Goal: Check status: Check status

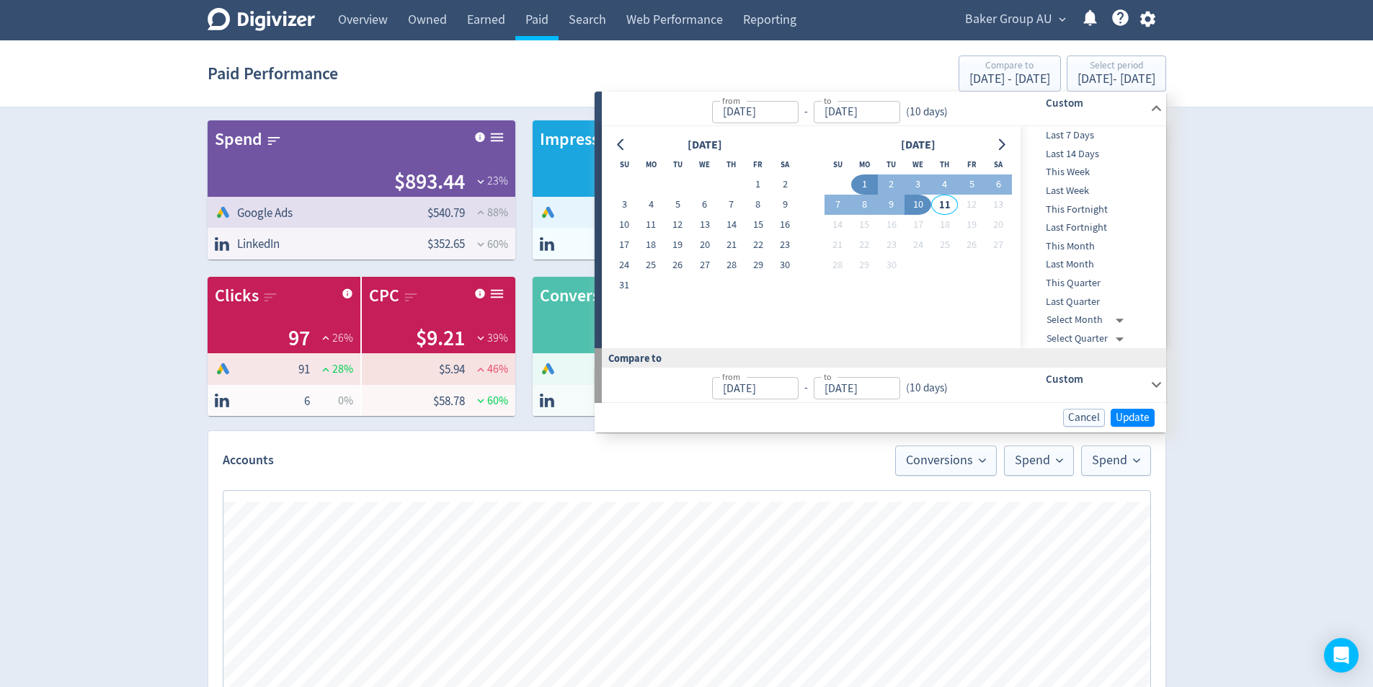
click at [916, 205] on button "10" at bounding box center [918, 205] width 27 height 20
click at [1024, 5] on div "[PERSON_NAME] Group AU expand_more Help Center - Searchable support on using Di…" at bounding box center [1057, 20] width 217 height 40
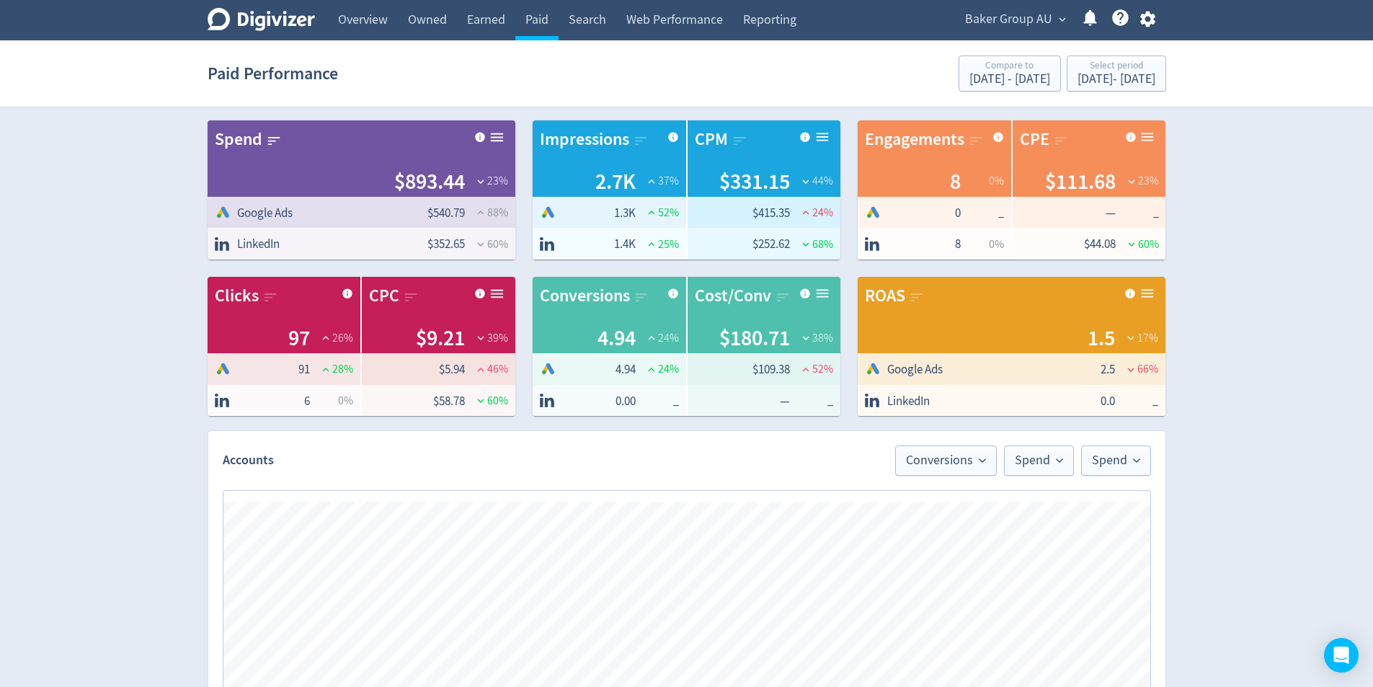
click at [1015, 27] on span "Baker Group AU" at bounding box center [1008, 19] width 87 height 23
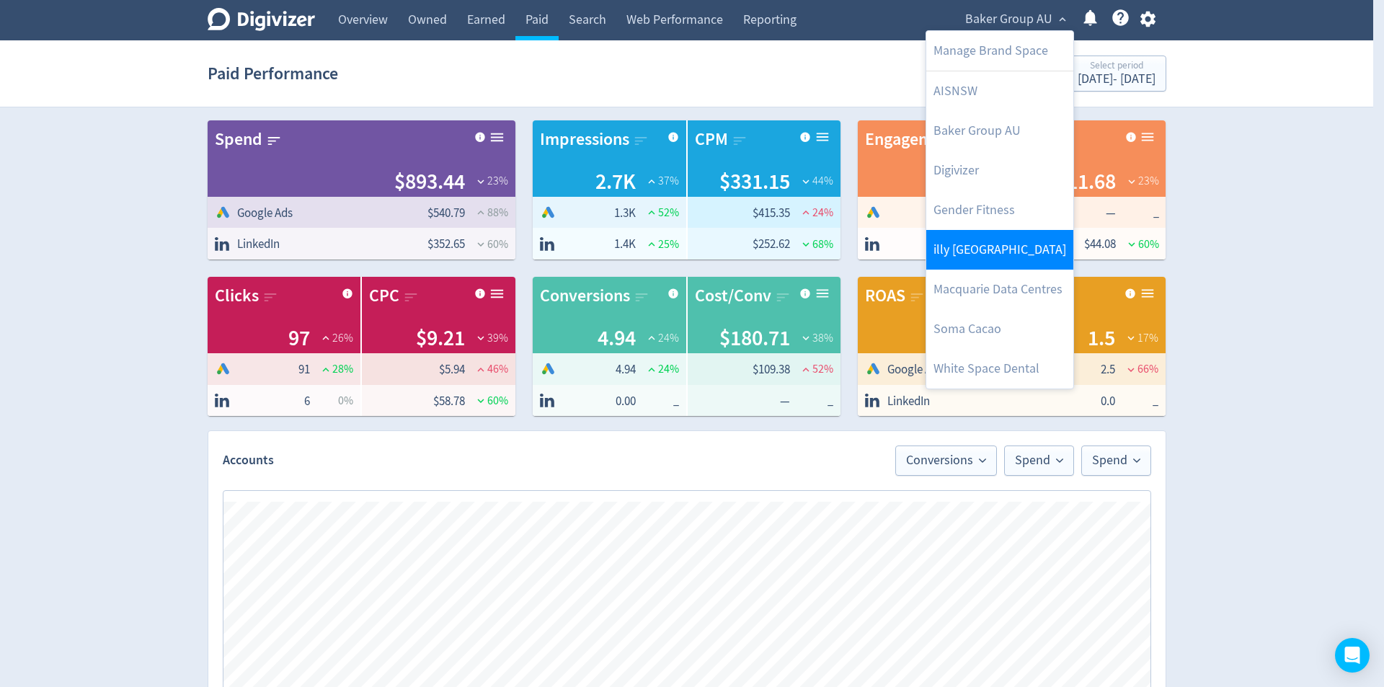
click at [980, 244] on link "illy [GEOGRAPHIC_DATA]" at bounding box center [999, 250] width 147 height 40
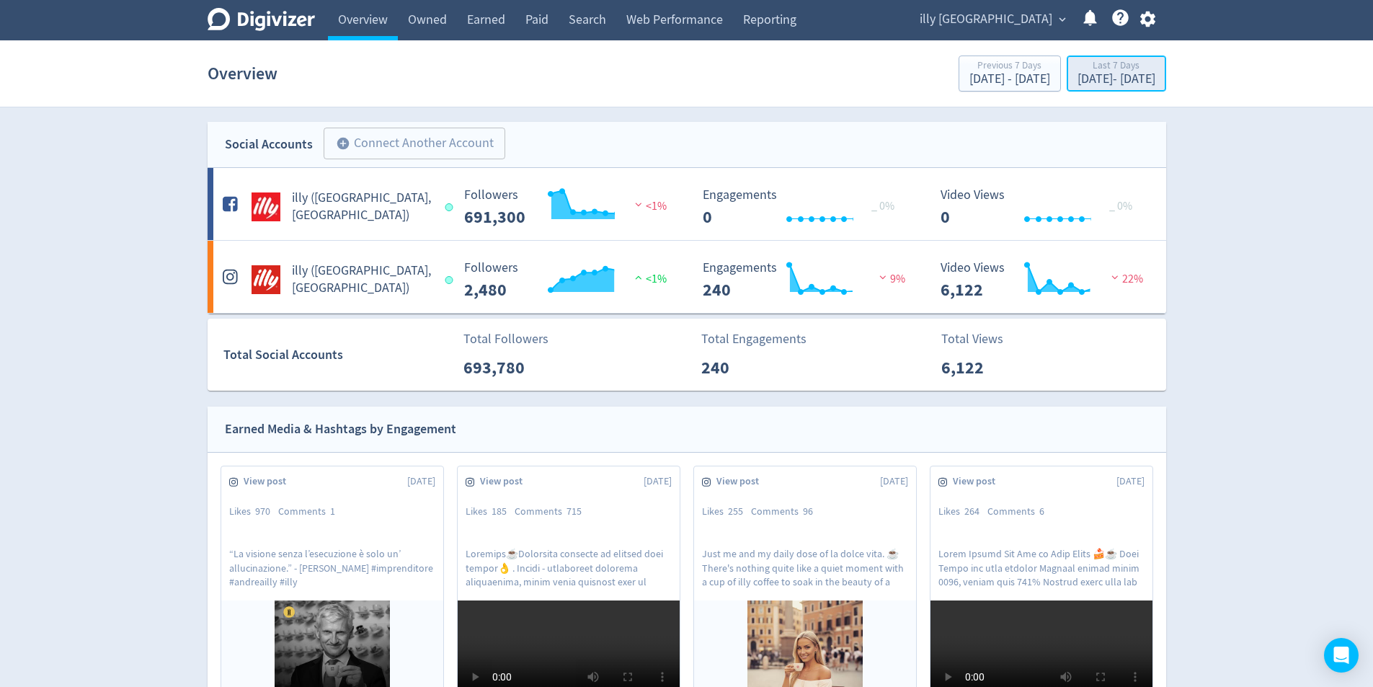
click at [1078, 74] on div "[DATE] - [DATE]" at bounding box center [1117, 79] width 78 height 13
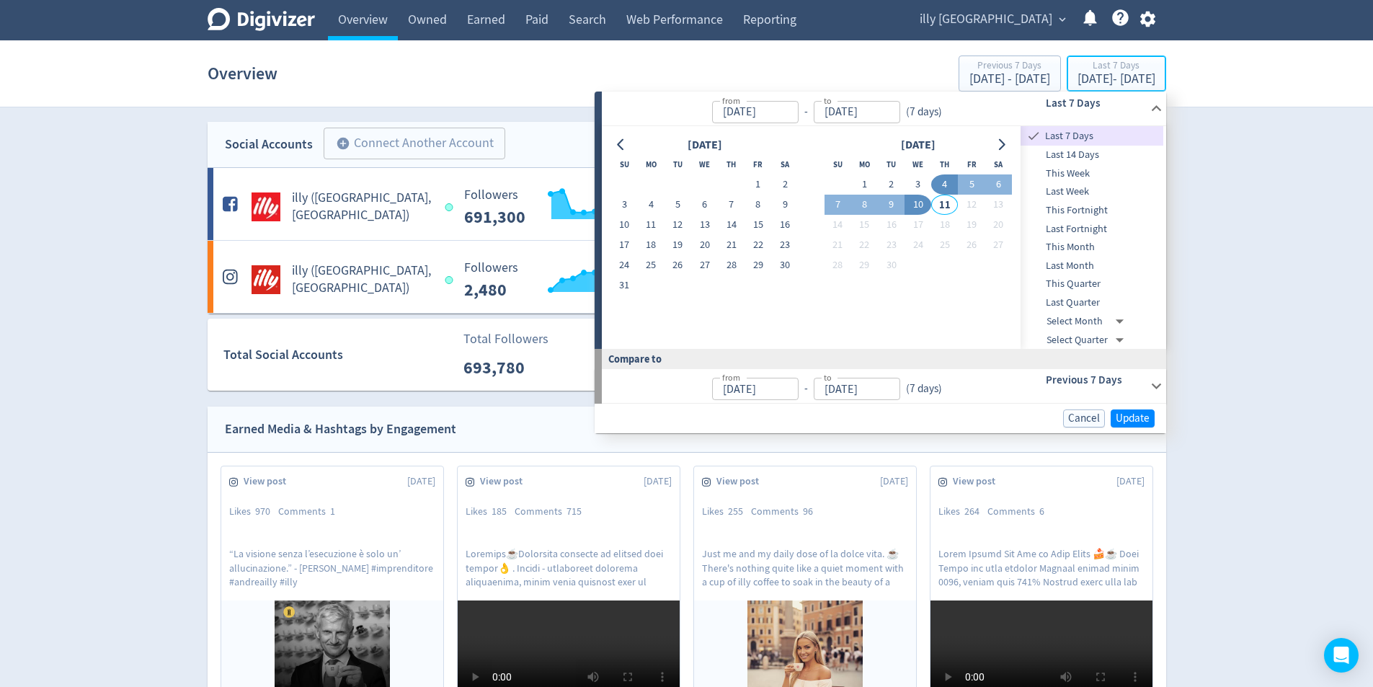
type input "[DATE]"
click at [915, 200] on button "10" at bounding box center [918, 205] width 27 height 20
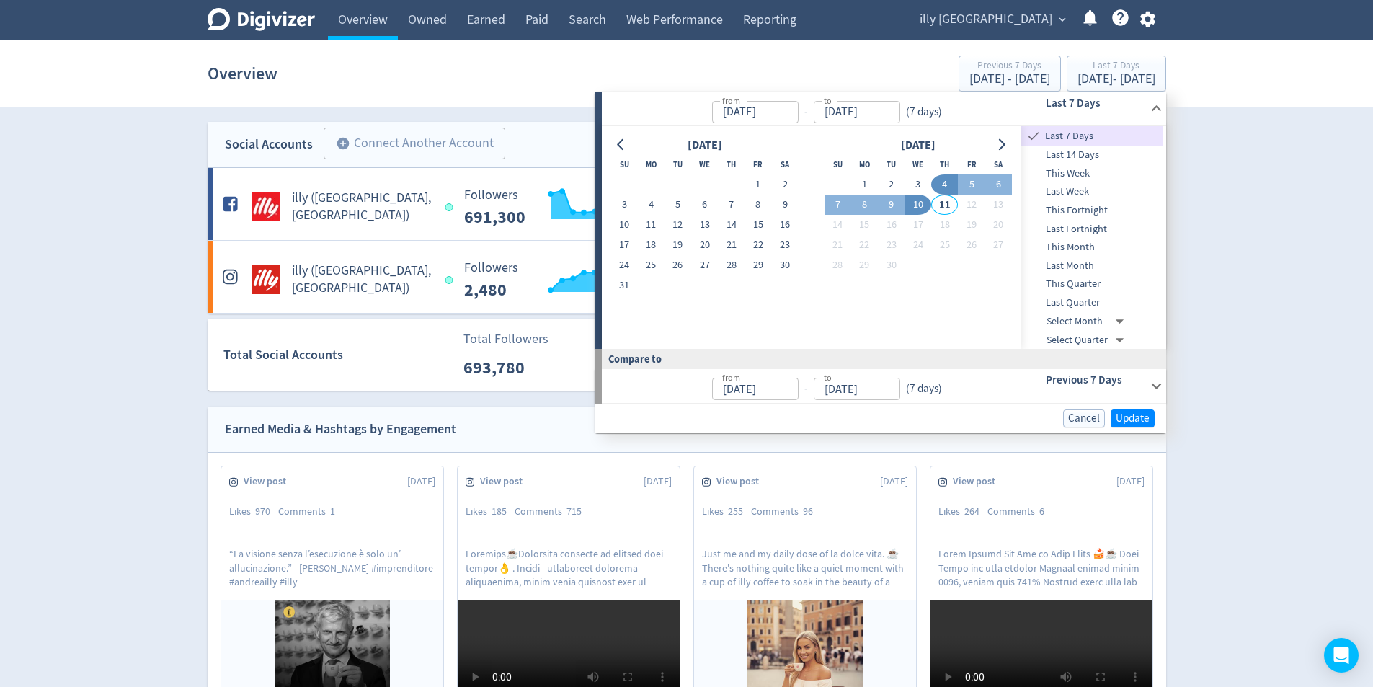
type input "[DATE]"
click at [1152, 414] on button "Update" at bounding box center [1133, 418] width 44 height 18
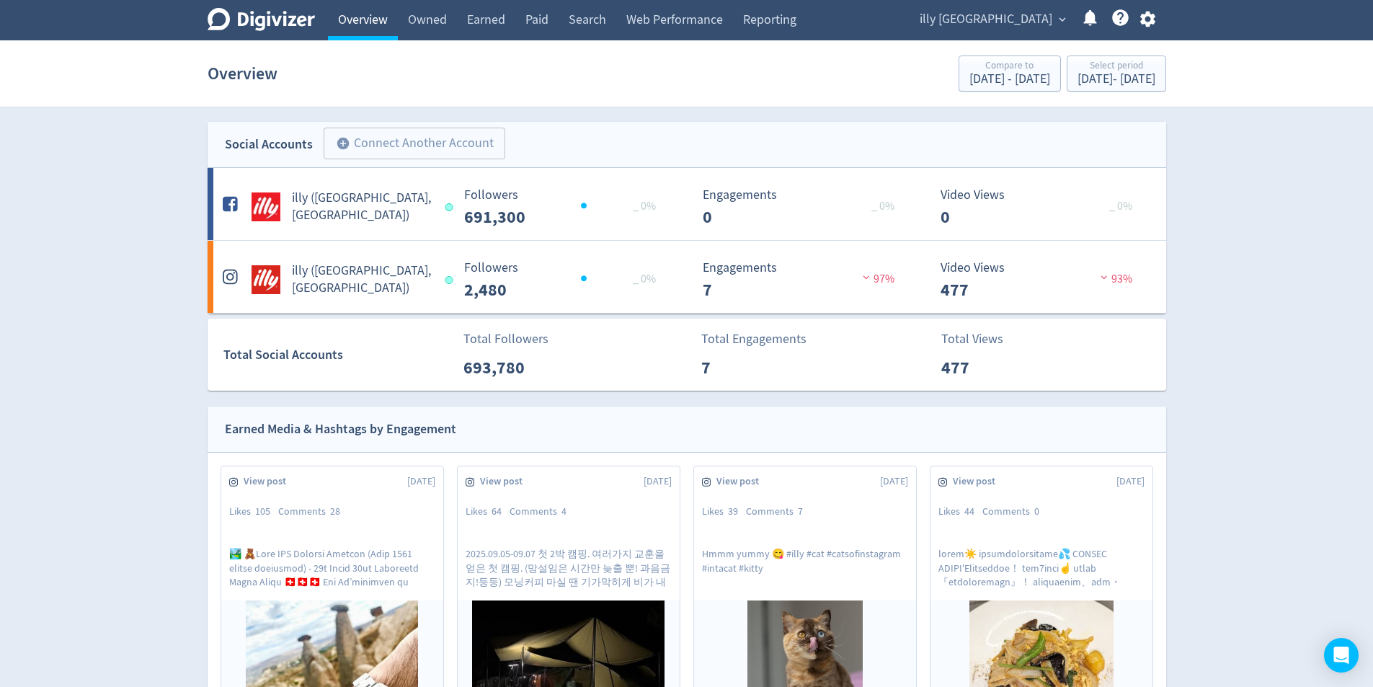
click at [363, 16] on link "Overview" at bounding box center [363, 20] width 70 height 40
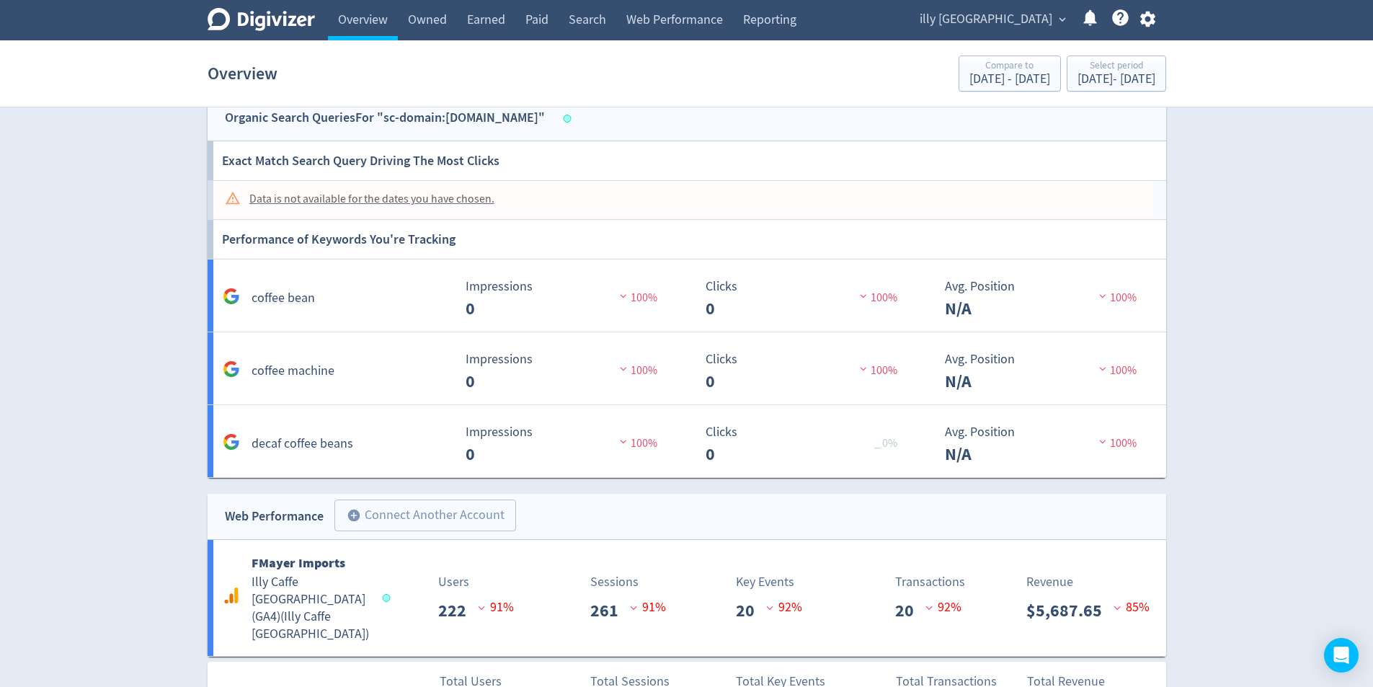
scroll to position [1206, 0]
